Goal: Information Seeking & Learning: Learn about a topic

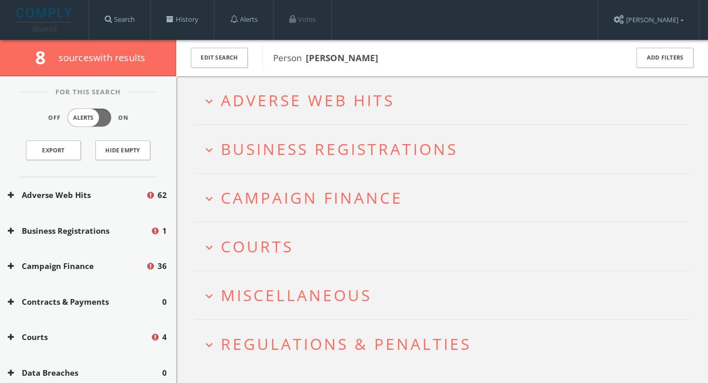
click at [353, 94] on span "Adverse Web Hits" at bounding box center [308, 100] width 174 height 21
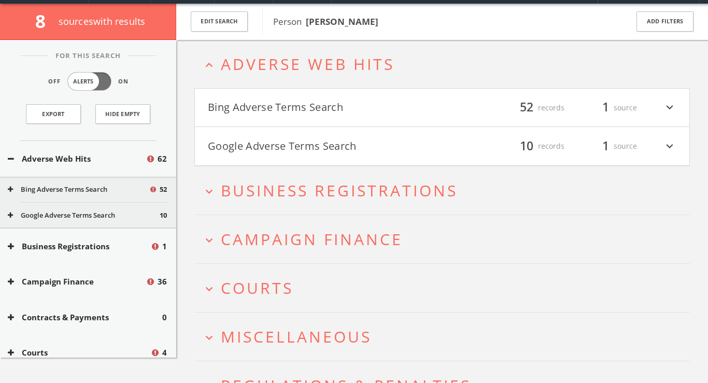
click at [344, 113] on button "Bing Adverse Terms Search" at bounding box center [325, 108] width 234 height 18
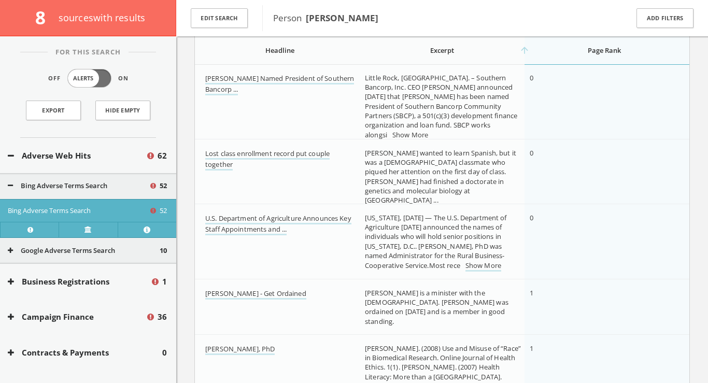
scroll to position [234, 0]
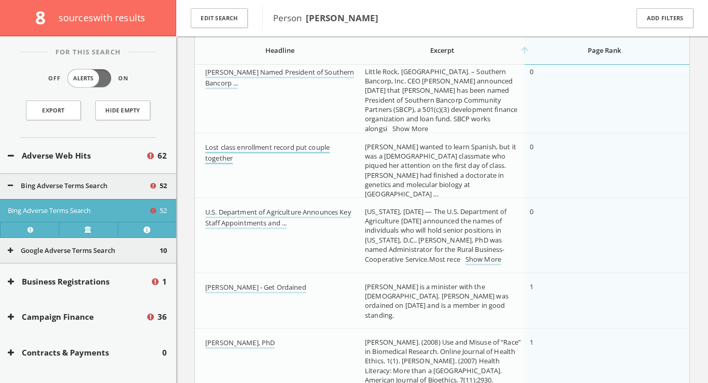
click at [301, 146] on link "Lost class enrollment record put couple together" at bounding box center [267, 153] width 124 height 22
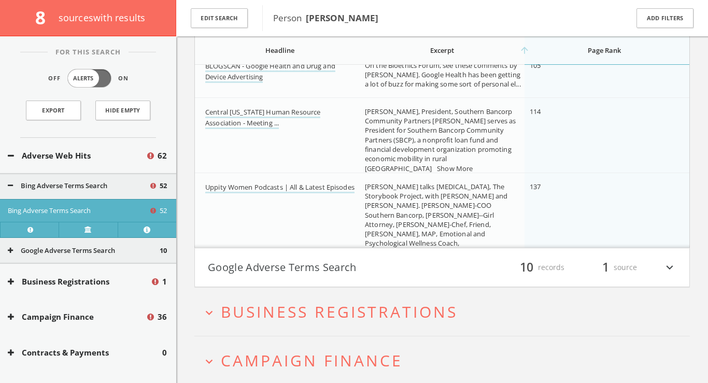
scroll to position [3662, 0]
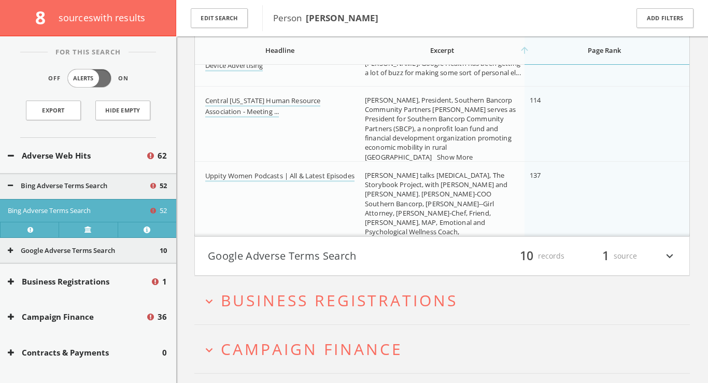
click at [327, 262] on button "Google Adverse Terms Search" at bounding box center [325, 256] width 234 height 18
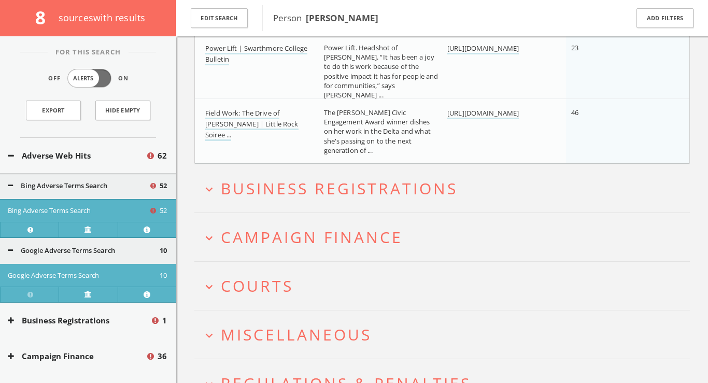
scroll to position [4472, 0]
click at [464, 185] on button "expand_more Business Registrations" at bounding box center [445, 186] width 487 height 17
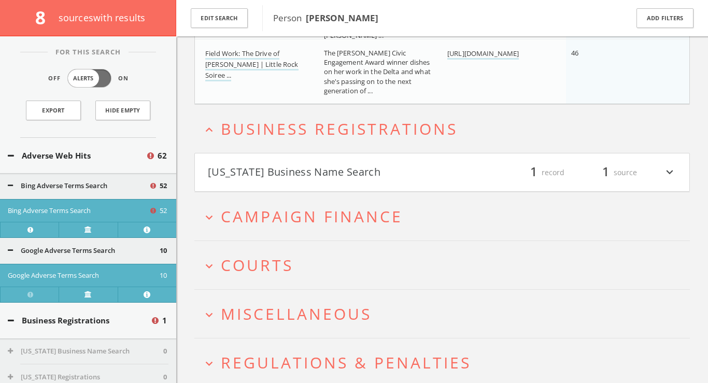
scroll to position [4570, 0]
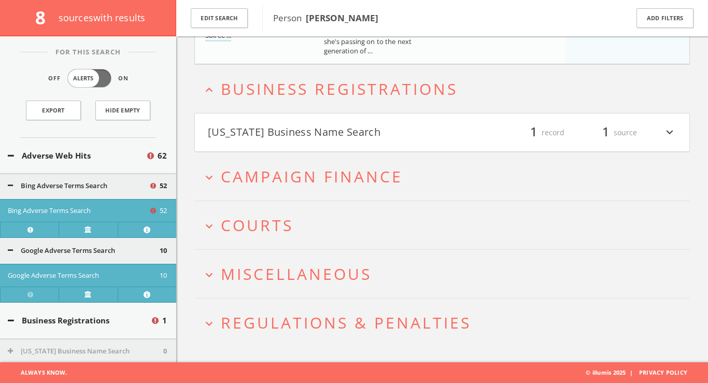
click at [390, 186] on span "Campaign Finance" at bounding box center [312, 176] width 182 height 21
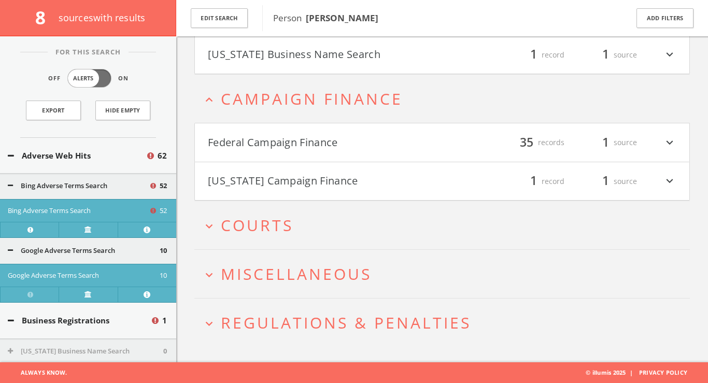
click at [391, 151] on h4 "Federal Campaign Finance filter_list 35 records 1 source expand_more" at bounding box center [442, 142] width 494 height 38
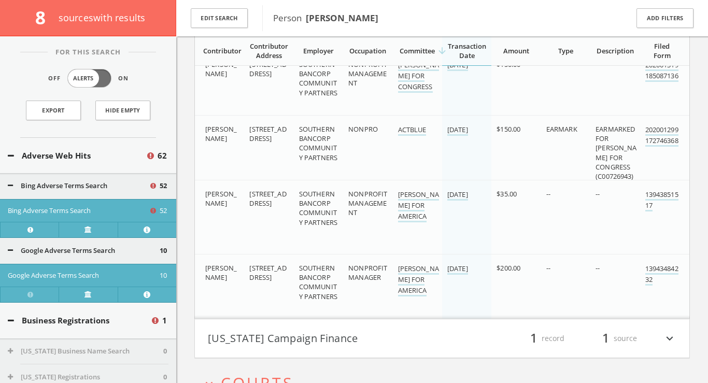
scroll to position [6987, 0]
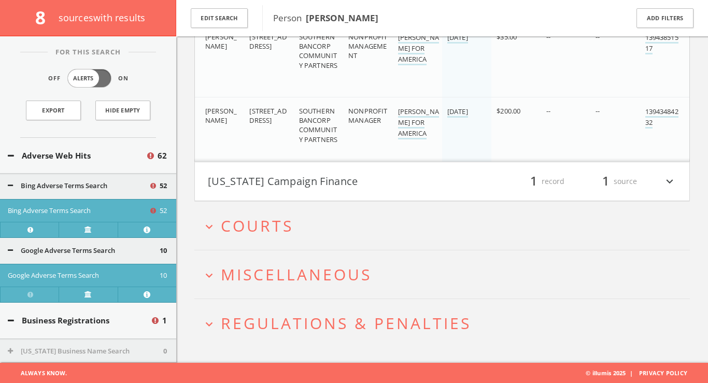
click at [373, 283] on h2 "expand_more Miscellaneous" at bounding box center [441, 274] width 495 height 48
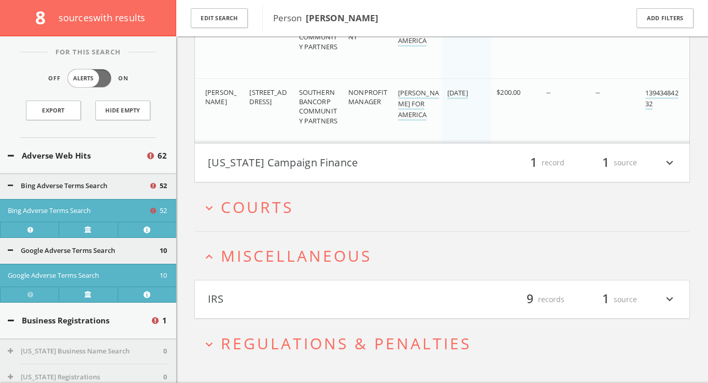
scroll to position [7026, 0]
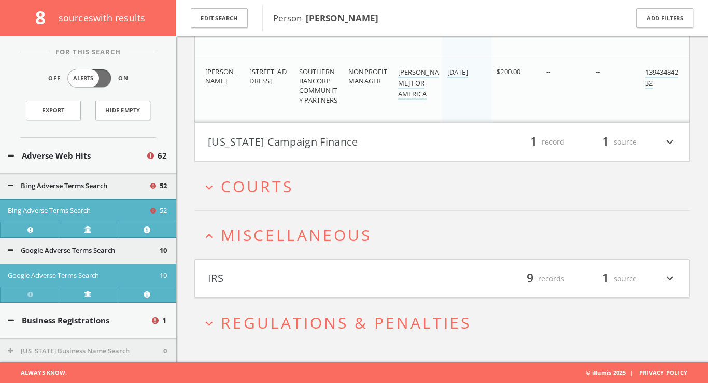
click at [305, 202] on h2 "expand_more Courts" at bounding box center [441, 186] width 495 height 48
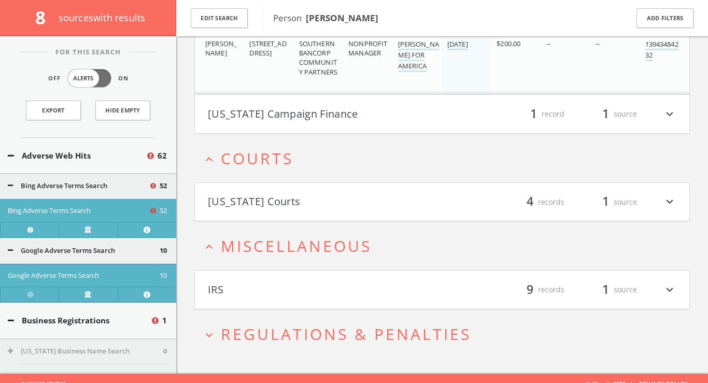
scroll to position [7065, 0]
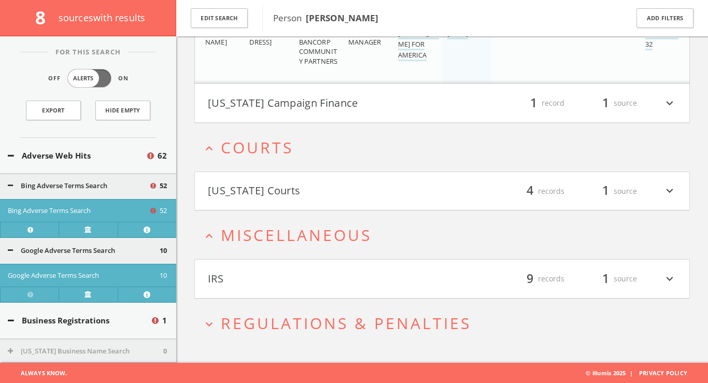
click at [331, 322] on span "Regulations & Penalties" at bounding box center [346, 322] width 250 height 21
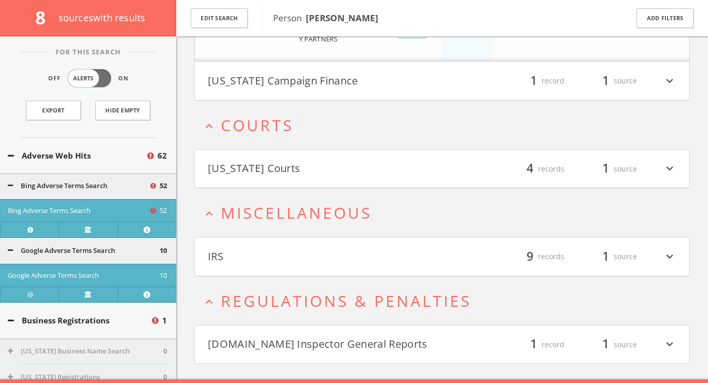
scroll to position [7104, 0]
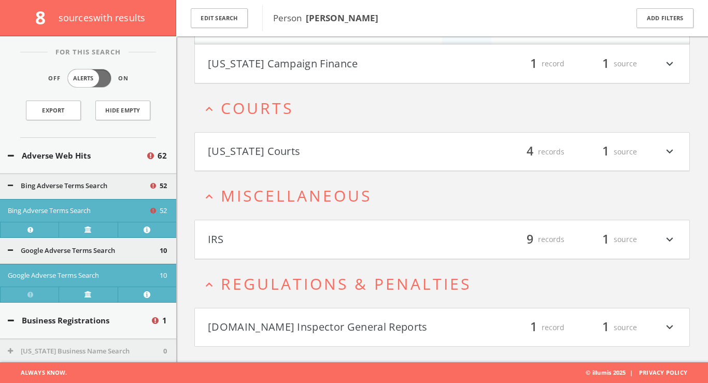
click at [316, 157] on button "[US_STATE] Courts" at bounding box center [325, 152] width 234 height 18
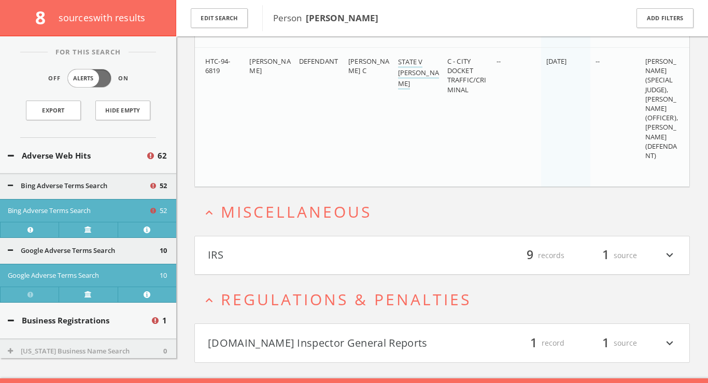
scroll to position [8044, 0]
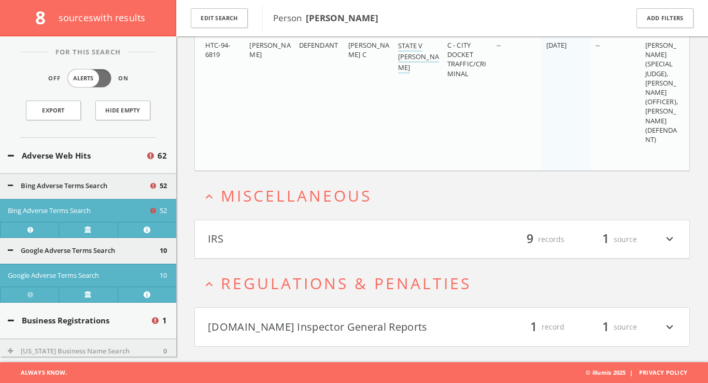
click at [8, 314] on button "Business Registrations" at bounding box center [79, 320] width 142 height 12
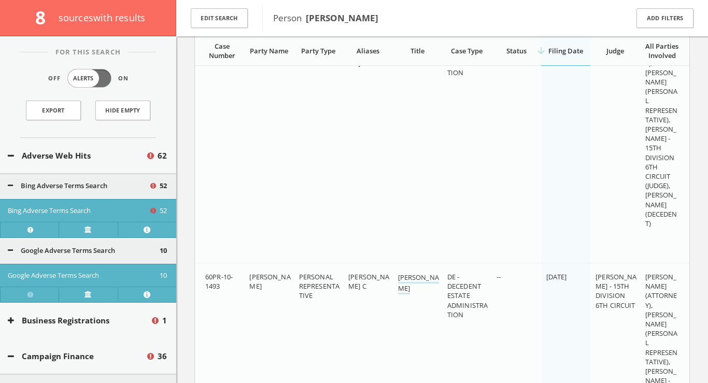
click at [10, 249] on icon at bounding box center [10, 250] width 5 height 7
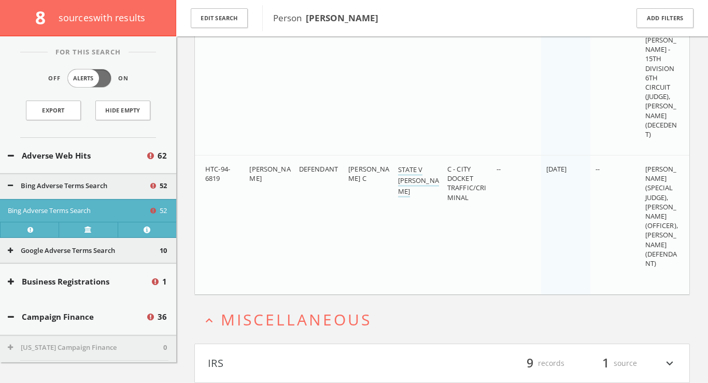
click at [13, 183] on button "Bing Adverse Terms Search" at bounding box center [78, 186] width 141 height 10
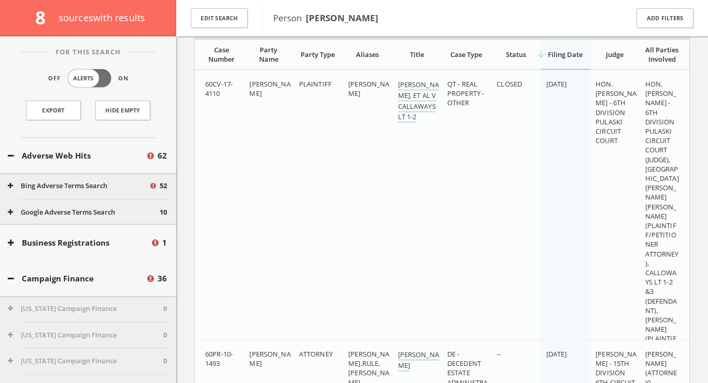
click at [11, 279] on icon at bounding box center [11, 279] width 6 height 8
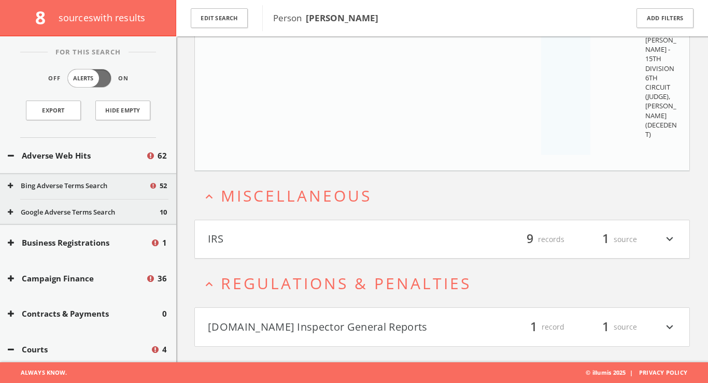
scroll to position [1031, 0]
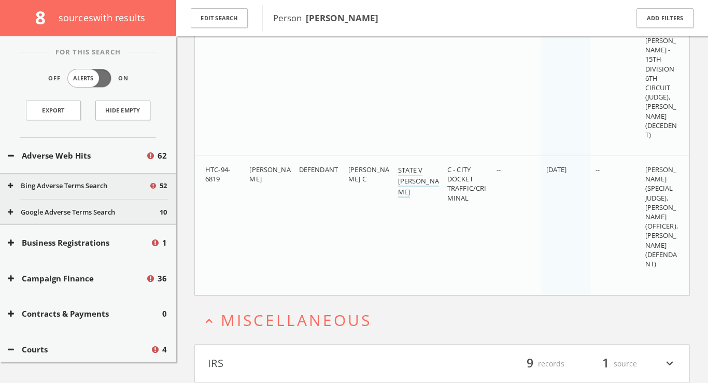
click at [258, 321] on span "Miscellaneous" at bounding box center [296, 319] width 151 height 21
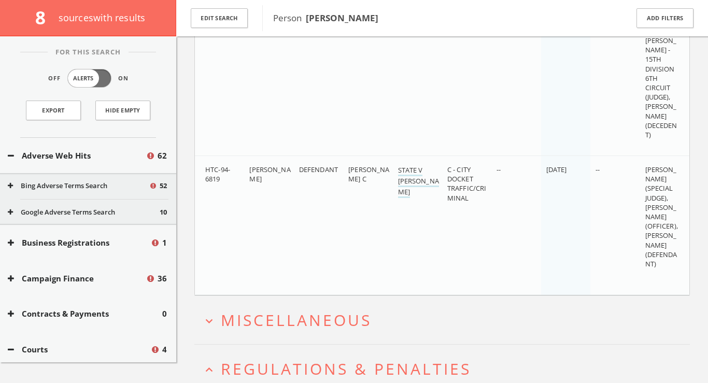
click at [282, 362] on span "Regulations & Penalties" at bounding box center [346, 368] width 250 height 21
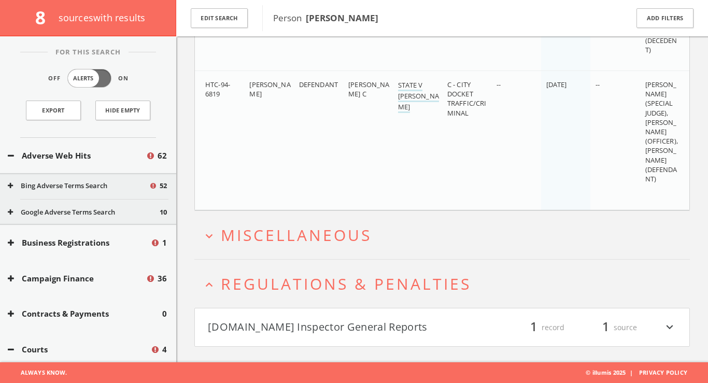
click at [413, 322] on button "[DOMAIN_NAME] Inspector General Reports" at bounding box center [325, 328] width 234 height 18
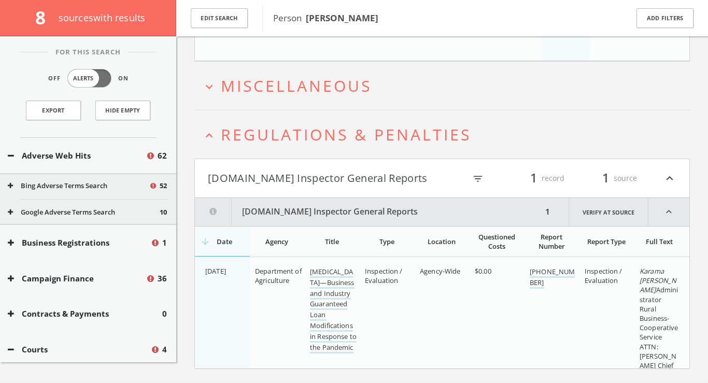
scroll to position [1287, 0]
